Goal: Information Seeking & Learning: Learn about a topic

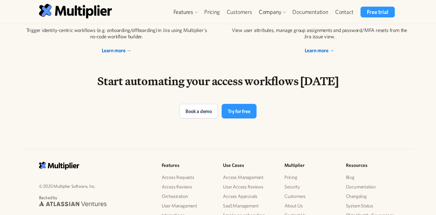
scroll to position [1376, 0]
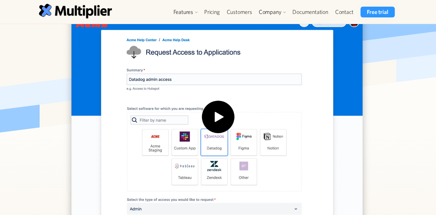
scroll to position [183, 0]
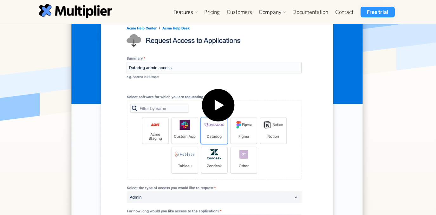
click at [215, 97] on img "open lightbox" at bounding box center [218, 109] width 41 height 41
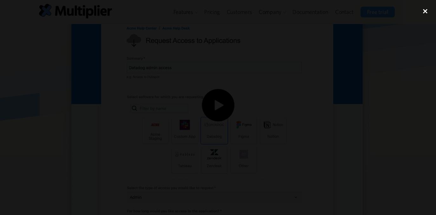
click at [423, 12] on div "close lightbox" at bounding box center [425, 11] width 22 height 14
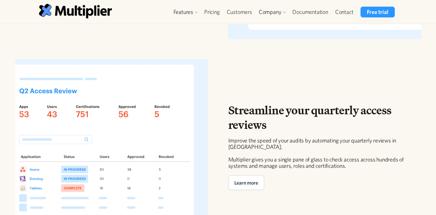
scroll to position [919, 0]
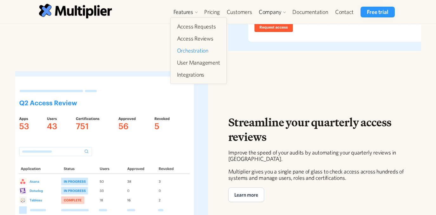
click at [189, 47] on link "Orchestration" at bounding box center [198, 50] width 48 height 11
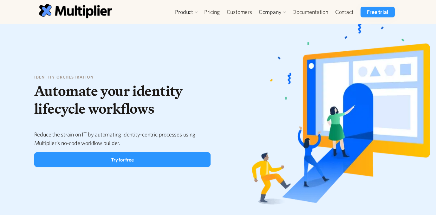
click at [62, 3] on div "Product Access Requests Access Reviews Orchestration User Management Integratio…" at bounding box center [218, 12] width 390 height 24
click at [62, 8] on img at bounding box center [75, 11] width 73 height 14
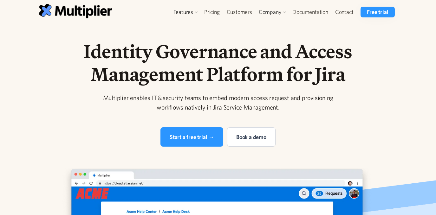
click at [252, 19] on div "Features Access Requests Access Reviews Orchestration User Management Integrati…" at bounding box center [218, 12] width 390 height 24
click at [236, 13] on link "Customers" at bounding box center [239, 12] width 32 height 11
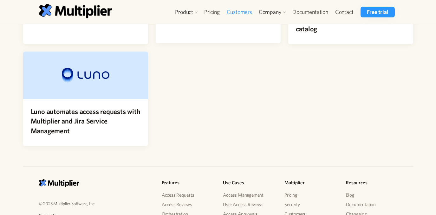
scroll to position [135, 0]
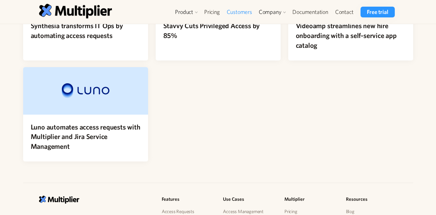
click at [30, 147] on div "Luno automates access requests with Multiplier and Jira Service Management" at bounding box center [85, 138] width 125 height 47
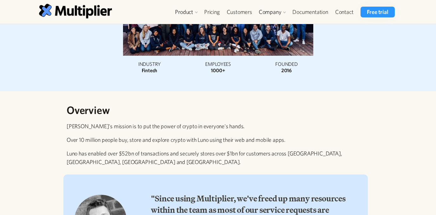
scroll to position [237, 0]
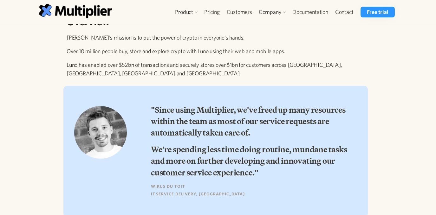
click at [154, 185] on strong "Wikus Du Toit" at bounding box center [168, 186] width 34 height 5
drag, startPoint x: 154, startPoint y: 185, endPoint x: 176, endPoint y: 185, distance: 22.5
click at [177, 185] on strong "Wikus Du Toit" at bounding box center [168, 186] width 34 height 5
copy strong "Wikus Du Toit"
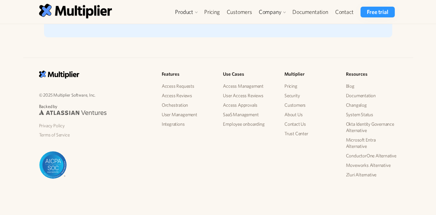
scroll to position [1361, 0]
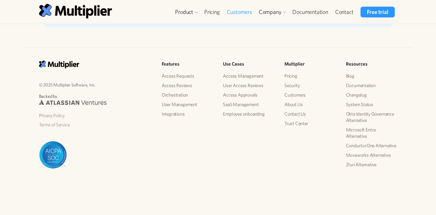
click at [248, 10] on link "Customers" at bounding box center [239, 12] width 32 height 11
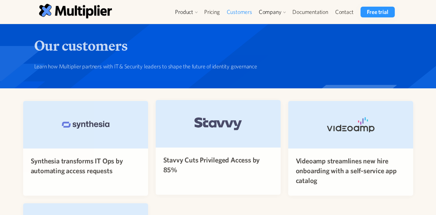
click at [206, 145] on div at bounding box center [218, 124] width 125 height 48
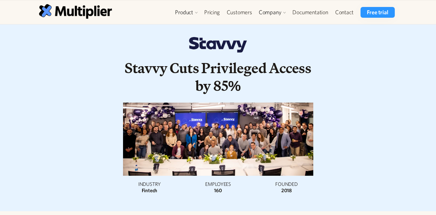
click at [214, 44] on img at bounding box center [218, 45] width 58 height 16
click at [146, 72] on h1 "Stavvy Cuts Privileged Access by 85%" at bounding box center [218, 77] width 190 height 36
copy h1 "Stavvy"
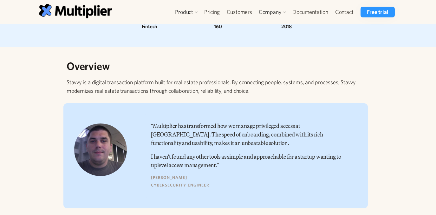
scroll to position [166, 0]
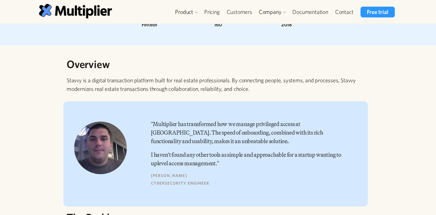
click at [158, 176] on strong "John Yamich" at bounding box center [169, 175] width 36 height 5
drag, startPoint x: 158, startPoint y: 176, endPoint x: 170, endPoint y: 176, distance: 11.1
click at [170, 176] on strong "John Yamich" at bounding box center [169, 175] width 36 height 5
copy strong "John Yamich"
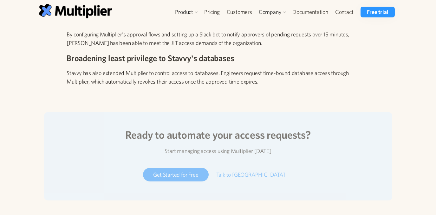
scroll to position [903, 0]
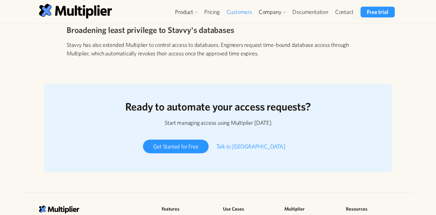
click at [233, 16] on link "Customers" at bounding box center [239, 12] width 32 height 11
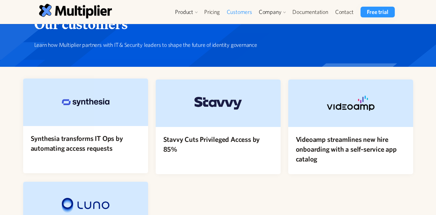
scroll to position [36, 0]
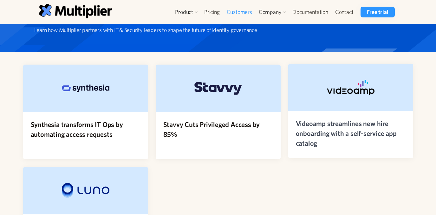
click at [359, 122] on h4 "Videoamp streamlines new hire onboarding with a self-service app catalog" at bounding box center [351, 133] width 110 height 29
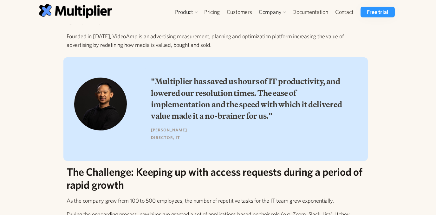
scroll to position [266, 0]
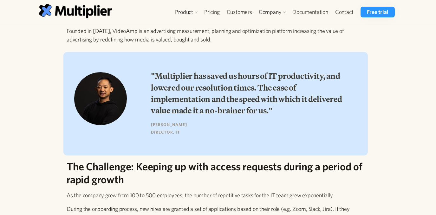
click at [153, 123] on strong "[PERSON_NAME]" at bounding box center [169, 124] width 36 height 5
drag, startPoint x: 153, startPoint y: 123, endPoint x: 169, endPoint y: 123, distance: 15.5
click at [169, 123] on strong "Neil Simbulan" at bounding box center [169, 124] width 36 height 5
copy strong "Neil Simbulan"
click at [227, 13] on link "Customers" at bounding box center [239, 12] width 32 height 11
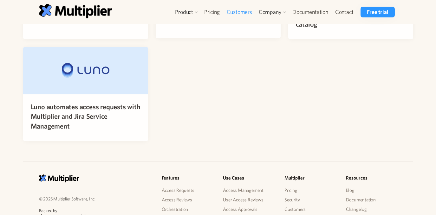
scroll to position [162, 0]
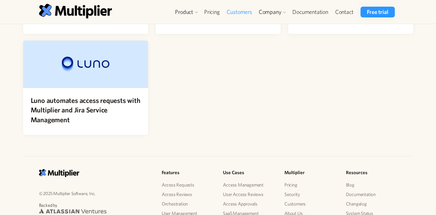
click at [75, 84] on div at bounding box center [85, 65] width 125 height 48
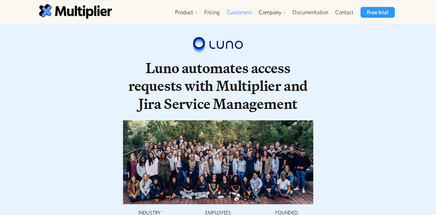
click at [234, 14] on link "Customers" at bounding box center [239, 12] width 32 height 11
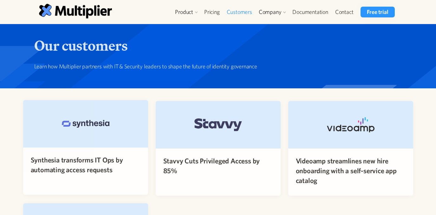
click at [103, 147] on div at bounding box center [85, 124] width 125 height 48
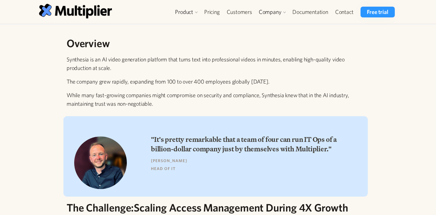
scroll to position [156, 0]
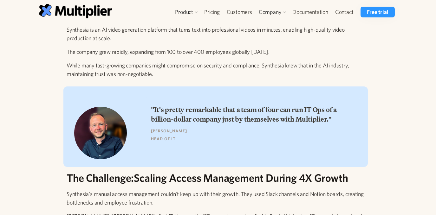
click at [157, 129] on strong "[PERSON_NAME]" at bounding box center [169, 131] width 36 height 5
copy strong "[PERSON_NAME]"
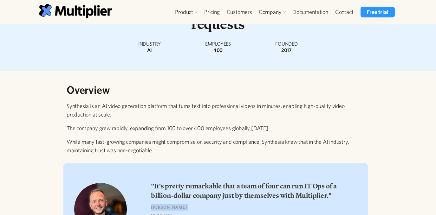
scroll to position [0, 0]
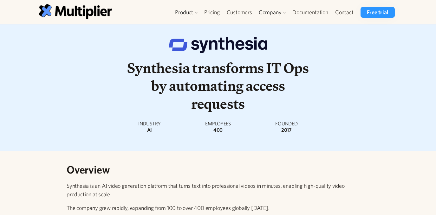
click at [154, 67] on h1 "Synthesia transforms IT Ops by automating access requests" at bounding box center [218, 86] width 190 height 54
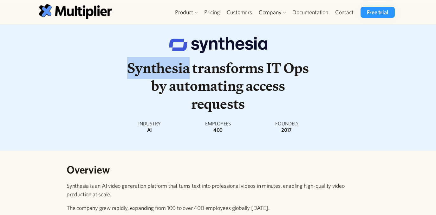
click at [154, 67] on h1 "Synthesia transforms IT Ops by automating access requests" at bounding box center [218, 86] width 190 height 54
copy h1 "Synthesia"
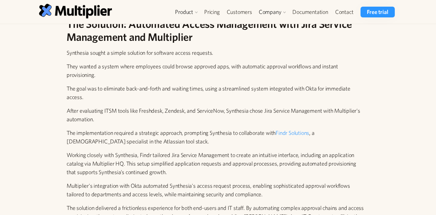
scroll to position [445, 0]
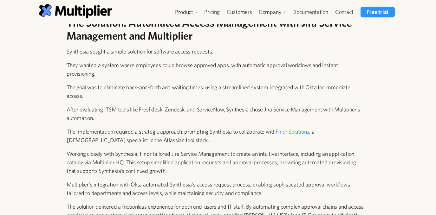
click at [296, 128] on link "Findr Solutions" at bounding box center [292, 131] width 34 height 7
click at [213, 10] on link "Pricing" at bounding box center [212, 12] width 22 height 11
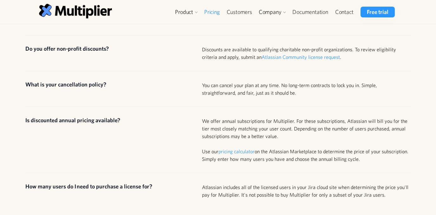
scroll to position [637, 0]
